Goal: Information Seeking & Learning: Learn about a topic

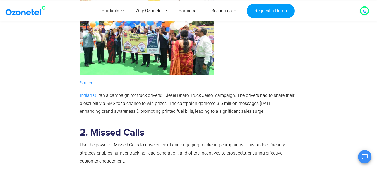
scroll to position [474, 0]
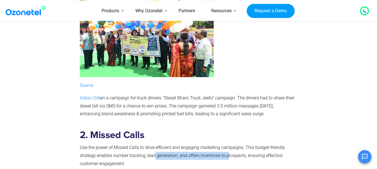
drag, startPoint x: 228, startPoint y: 135, endPoint x: 155, endPoint y: 135, distance: 73.0
click at [155, 144] on p "Use the power of Missed Calls to drive efficient and engaging marketing campaig…" at bounding box center [187, 156] width 215 height 24
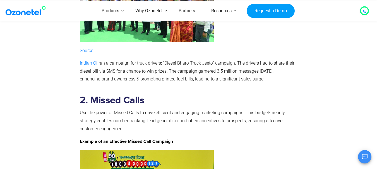
scroll to position [585, 0]
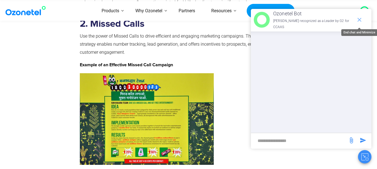
click at [358, 21] on icon "end chat or minimize" at bounding box center [359, 19] width 7 height 7
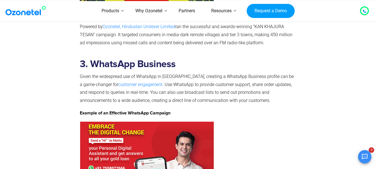
scroll to position [613, 0]
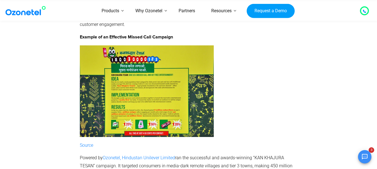
click at [214, 154] on p "Powered by [PERSON_NAME], Hindustan Unilever Limited ran the successful and awa…" at bounding box center [187, 166] width 215 height 24
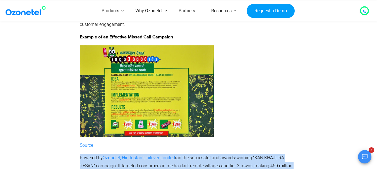
click at [214, 154] on p "Powered by [PERSON_NAME], Hindustan Unilever Limited ran the successful and awa…" at bounding box center [187, 166] width 215 height 24
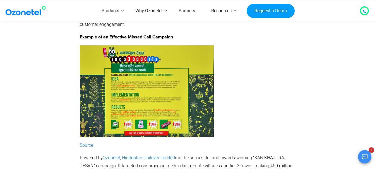
drag, startPoint x: 173, startPoint y: 149, endPoint x: 182, endPoint y: 160, distance: 14.6
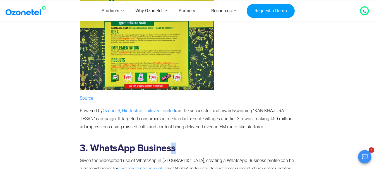
scroll to position [669, 0]
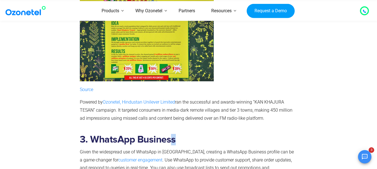
click at [200, 134] on h2 "3. WhatsApp Business" at bounding box center [187, 139] width 215 height 11
drag, startPoint x: 137, startPoint y: 116, endPoint x: 176, endPoint y: 119, distance: 39.1
click at [176, 134] on h2 "3. WhatsApp Business" at bounding box center [187, 139] width 215 height 11
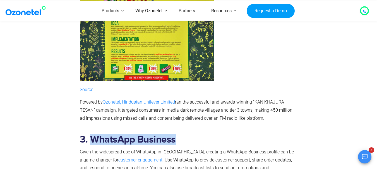
drag, startPoint x: 92, startPoint y: 116, endPoint x: 178, endPoint y: 115, distance: 85.9
click at [178, 134] on h2 "3. WhatsApp Business" at bounding box center [187, 139] width 215 height 11
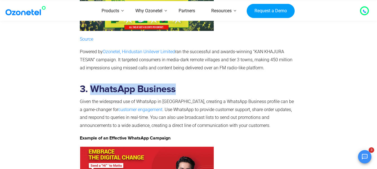
scroll to position [725, 0]
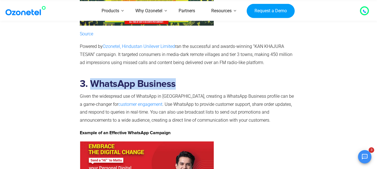
click at [124, 78] on h2 "3. WhatsApp Business" at bounding box center [187, 83] width 215 height 11
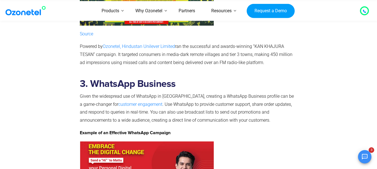
click at [97, 78] on h2 "3. WhatsApp Business" at bounding box center [187, 83] width 215 height 11
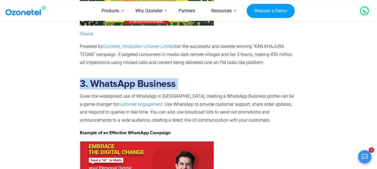
click at [97, 78] on h2 "3. WhatsApp Business" at bounding box center [187, 83] width 215 height 11
click at [96, 78] on h2 "3. WhatsApp Business" at bounding box center [187, 83] width 215 height 11
drag, startPoint x: 94, startPoint y: 62, endPoint x: 174, endPoint y: 64, distance: 80.3
click at [174, 78] on h2 "3. WhatsApp Business" at bounding box center [187, 83] width 215 height 11
click at [169, 78] on h2 "3. WhatsApp Business" at bounding box center [187, 83] width 215 height 11
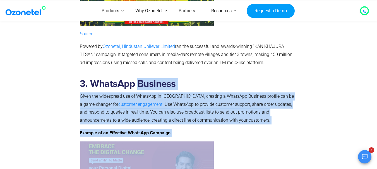
drag, startPoint x: 139, startPoint y: 62, endPoint x: 150, endPoint y: 119, distance: 58.1
click at [224, 93] on p "Given the widespread use of WhatsApp in [GEOGRAPHIC_DATA], creating a WhatsApp …" at bounding box center [187, 109] width 215 height 32
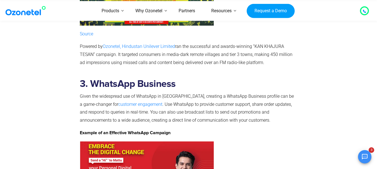
click at [219, 93] on p "Given the widespread use of WhatsApp in [GEOGRAPHIC_DATA], creating a WhatsApp …" at bounding box center [187, 109] width 215 height 32
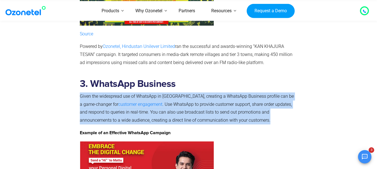
click at [219, 93] on p "Given the widespread use of WhatsApp in [GEOGRAPHIC_DATA], creating a WhatsApp …" at bounding box center [187, 109] width 215 height 32
click at [146, 93] on p "Given the widespread use of WhatsApp in [GEOGRAPHIC_DATA], creating a WhatsApp …" at bounding box center [187, 109] width 215 height 32
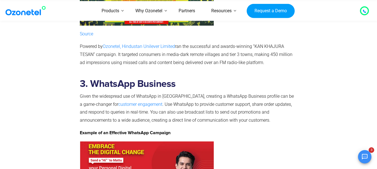
click at [146, 93] on p "Given the widespread use of WhatsApp in [GEOGRAPHIC_DATA], creating a WhatsApp …" at bounding box center [187, 109] width 215 height 32
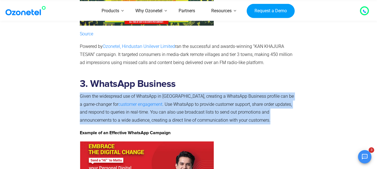
click at [146, 93] on p "Given the widespread use of WhatsApp in [GEOGRAPHIC_DATA], creating a WhatsApp …" at bounding box center [187, 109] width 215 height 32
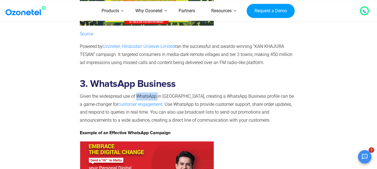
click at [146, 93] on p "Given the widespread use of WhatsApp in [GEOGRAPHIC_DATA], creating a WhatsApp …" at bounding box center [187, 109] width 215 height 32
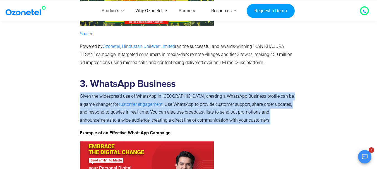
click at [146, 93] on p "Given the widespread use of WhatsApp in [GEOGRAPHIC_DATA], creating a WhatsApp …" at bounding box center [187, 109] width 215 height 32
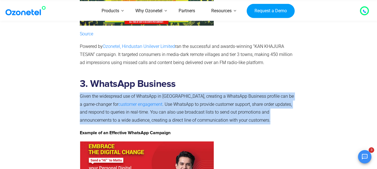
click at [145, 93] on p "Given the widespread use of WhatsApp in [GEOGRAPHIC_DATA], creating a WhatsApp …" at bounding box center [187, 109] width 215 height 32
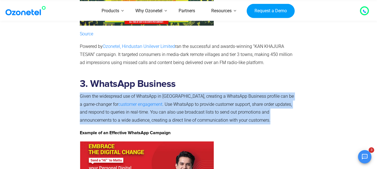
click at [146, 93] on p "Given the widespread use of WhatsApp in [GEOGRAPHIC_DATA], creating a WhatsApp …" at bounding box center [187, 109] width 215 height 32
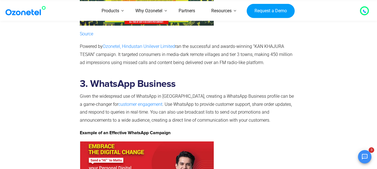
click at [155, 93] on p "Given the widespread use of WhatsApp in [GEOGRAPHIC_DATA], creating a WhatsApp …" at bounding box center [187, 109] width 215 height 32
click at [168, 131] on strong "Example of an Effective WhatsApp Campaign" at bounding box center [125, 133] width 91 height 4
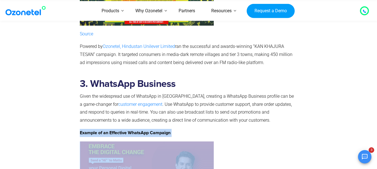
click at [168, 131] on strong "Example of an Effective WhatsApp Campaign" at bounding box center [125, 133] width 91 height 4
click at [165, 131] on strong "Example of an Effective WhatsApp Campaign" at bounding box center [125, 133] width 91 height 4
click at [158, 131] on strong "Example of an Effective WhatsApp Campaign" at bounding box center [125, 133] width 91 height 4
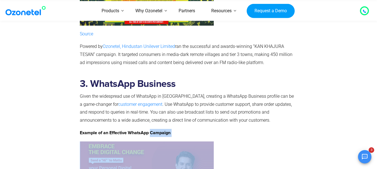
drag, startPoint x: 151, startPoint y: 111, endPoint x: 176, endPoint y: 135, distance: 35.1
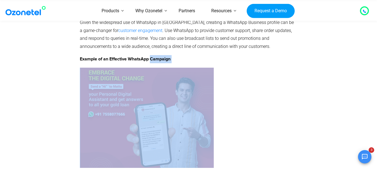
scroll to position [808, 0]
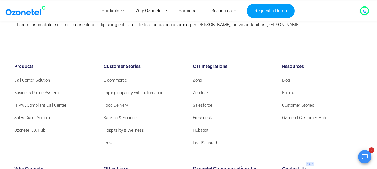
scroll to position [3374, 0]
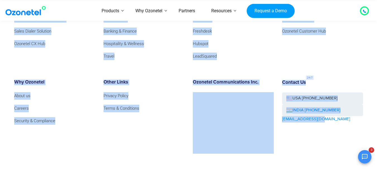
click at [341, 95] on div "Contact Us USA [PHONE_NUMBER] INDIA [PHONE_NUMBER] [EMAIL_ADDRESS][DOMAIN_NAME]" at bounding box center [322, 117] width 89 height 74
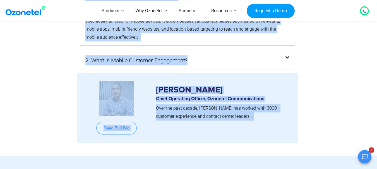
scroll to position [2872, 0]
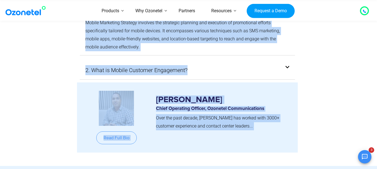
click at [121, 135] on section "Read Full Bio [PERSON_NAME] Chief Operating Officer, Ozonetel Communications Ov…" at bounding box center [188, 125] width 377 height 84
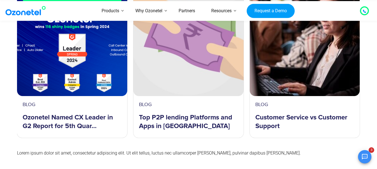
scroll to position [3123, 0]
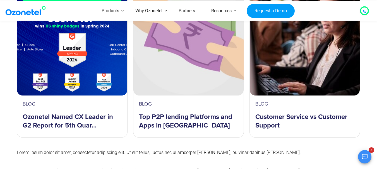
click at [197, 167] on p "Lorem ipsum dolor sit amet, consectetur adipiscing elit. Ut elit tellus, luctus…" at bounding box center [188, 171] width 343 height 8
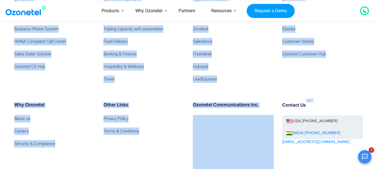
scroll to position [3374, 0]
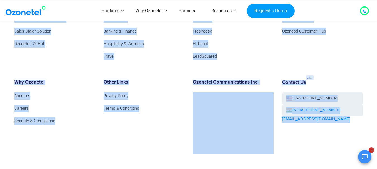
drag, startPoint x: 197, startPoint y: 142, endPoint x: 307, endPoint y: 156, distance: 111.0
click at [304, 157] on div "OK Ozonetel Bot Ozonetel recognized as a Leader by G2 for CCAAS Hey there ! I'm…" at bounding box center [311, 156] width 120 height 15
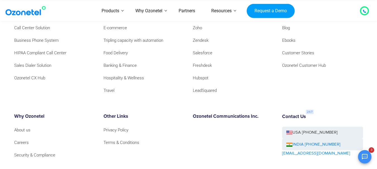
scroll to position [3346, 0]
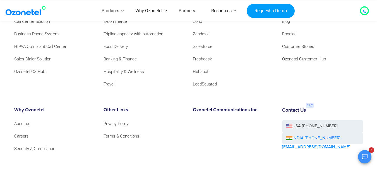
click at [150, 146] on div "Other Links Privacy Policy Terms & Conditions" at bounding box center [143, 145] width 89 height 74
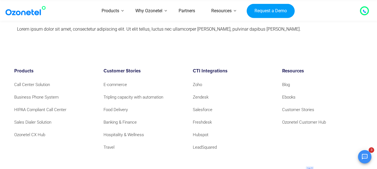
scroll to position [3262, 0]
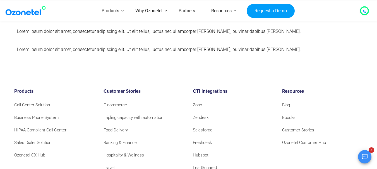
click at [238, 101] on ul "Zoho Zendesk Salesforce Freshdesk Hubspot LeadSquared" at bounding box center [233, 136] width 81 height 70
click at [161, 139] on li "Banking & Finance" at bounding box center [143, 143] width 81 height 8
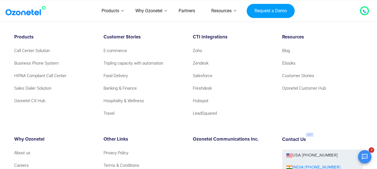
scroll to position [3374, 0]
